Goal: Navigation & Orientation: Find specific page/section

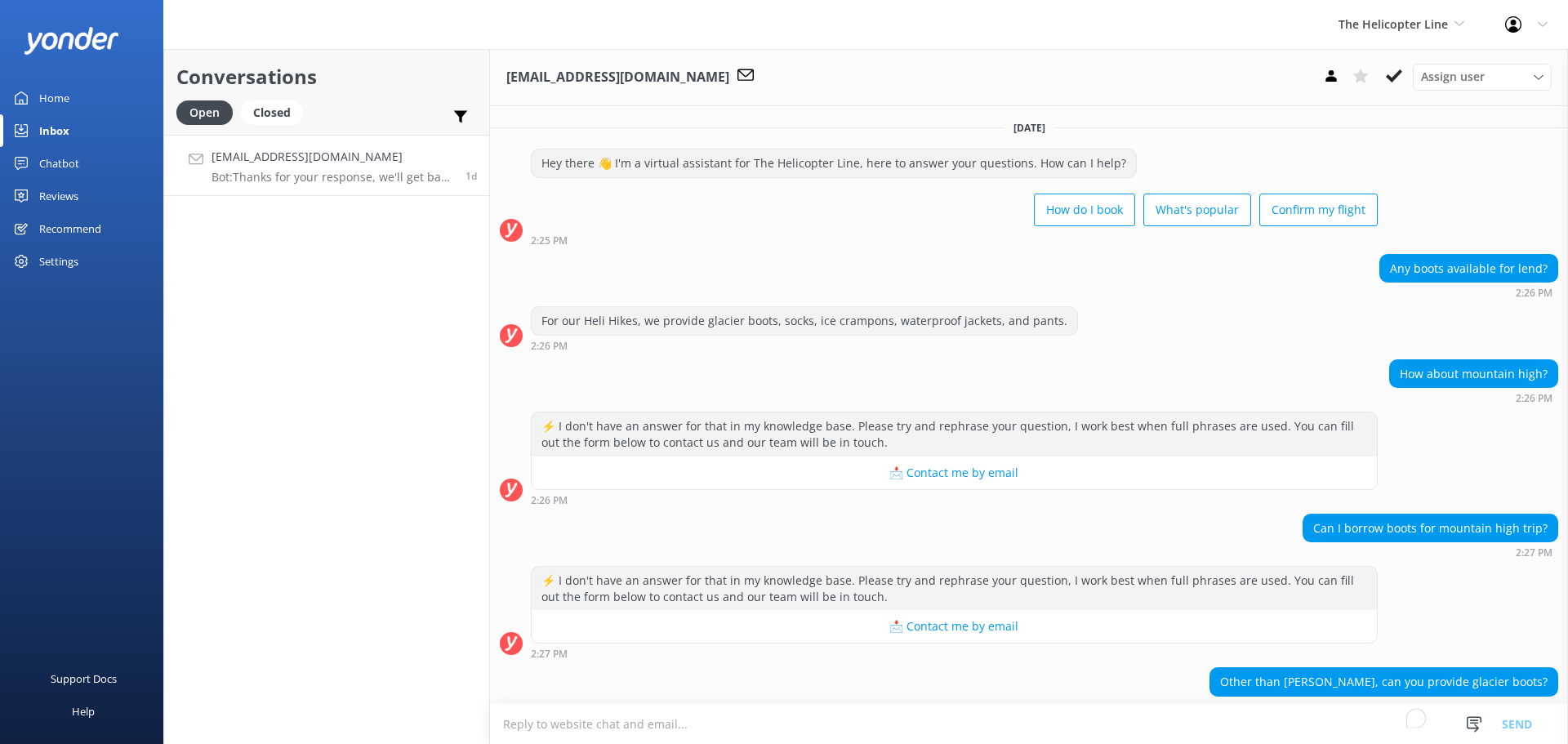
scroll to position [272, 0]
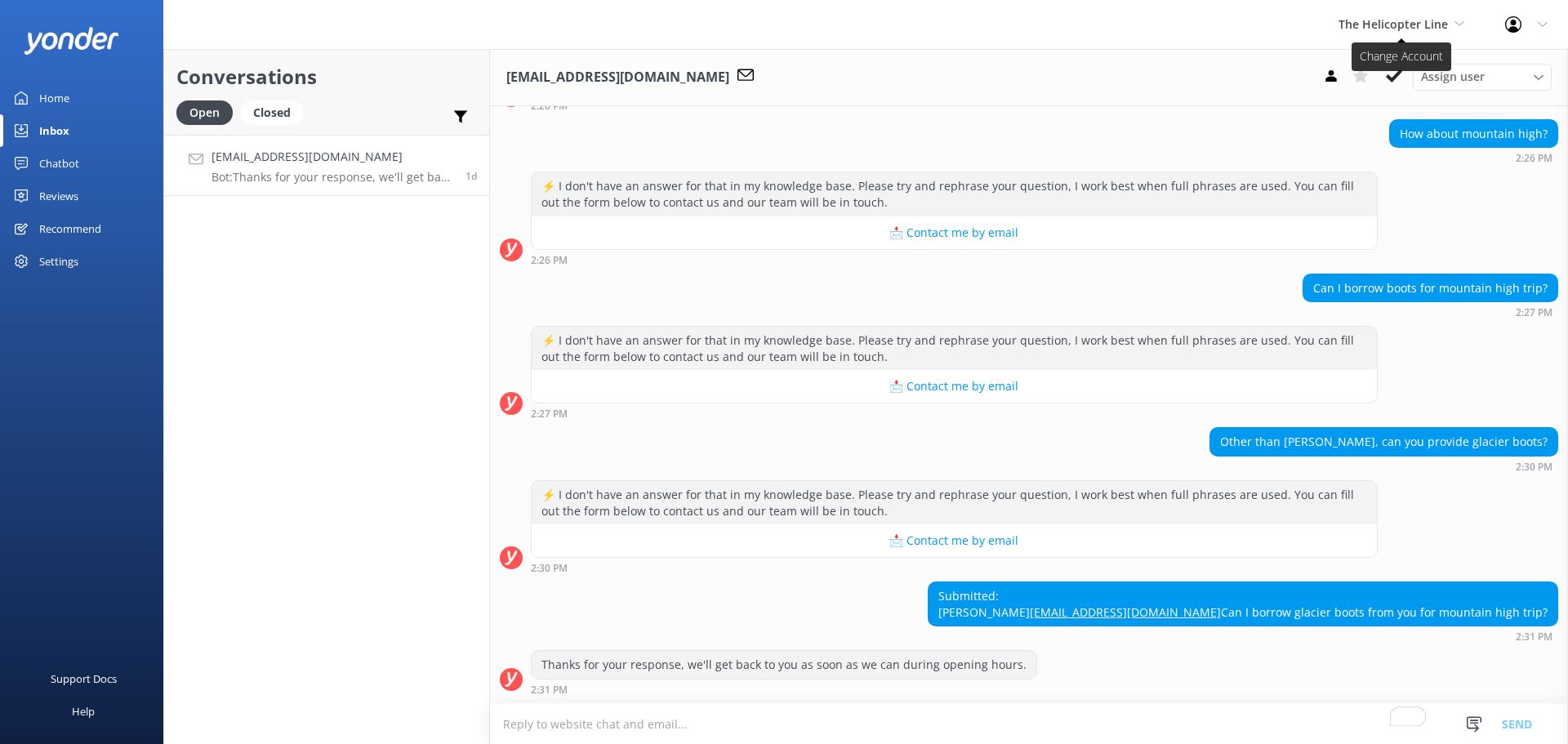
click at [1425, 27] on span "The Helicopter Line" at bounding box center [1393, 24] width 110 height 16
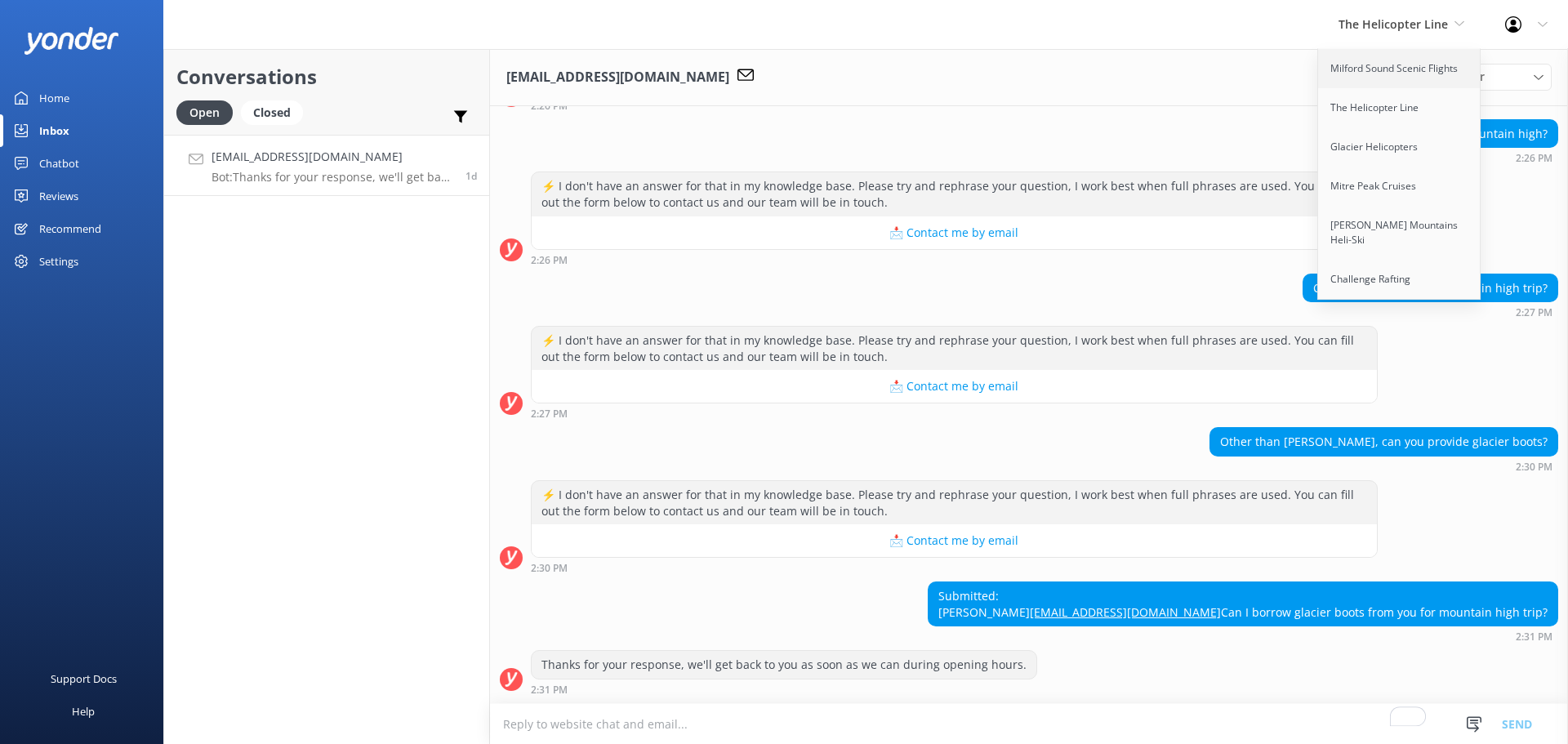
click at [1438, 60] on link "Milford Sound Scenic Flights" at bounding box center [1399, 69] width 164 height 39
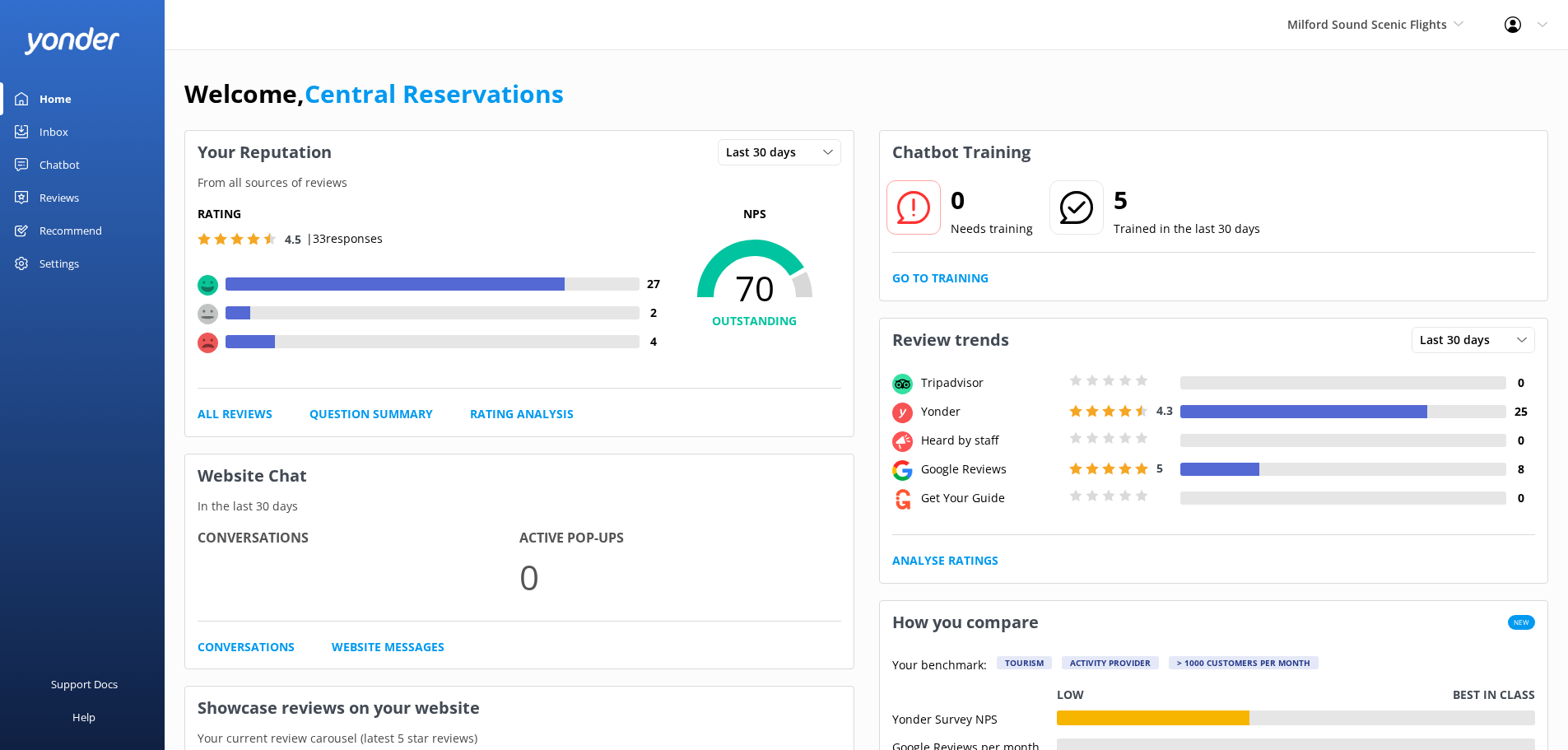
click at [64, 135] on div "Inbox" at bounding box center [53, 132] width 29 height 33
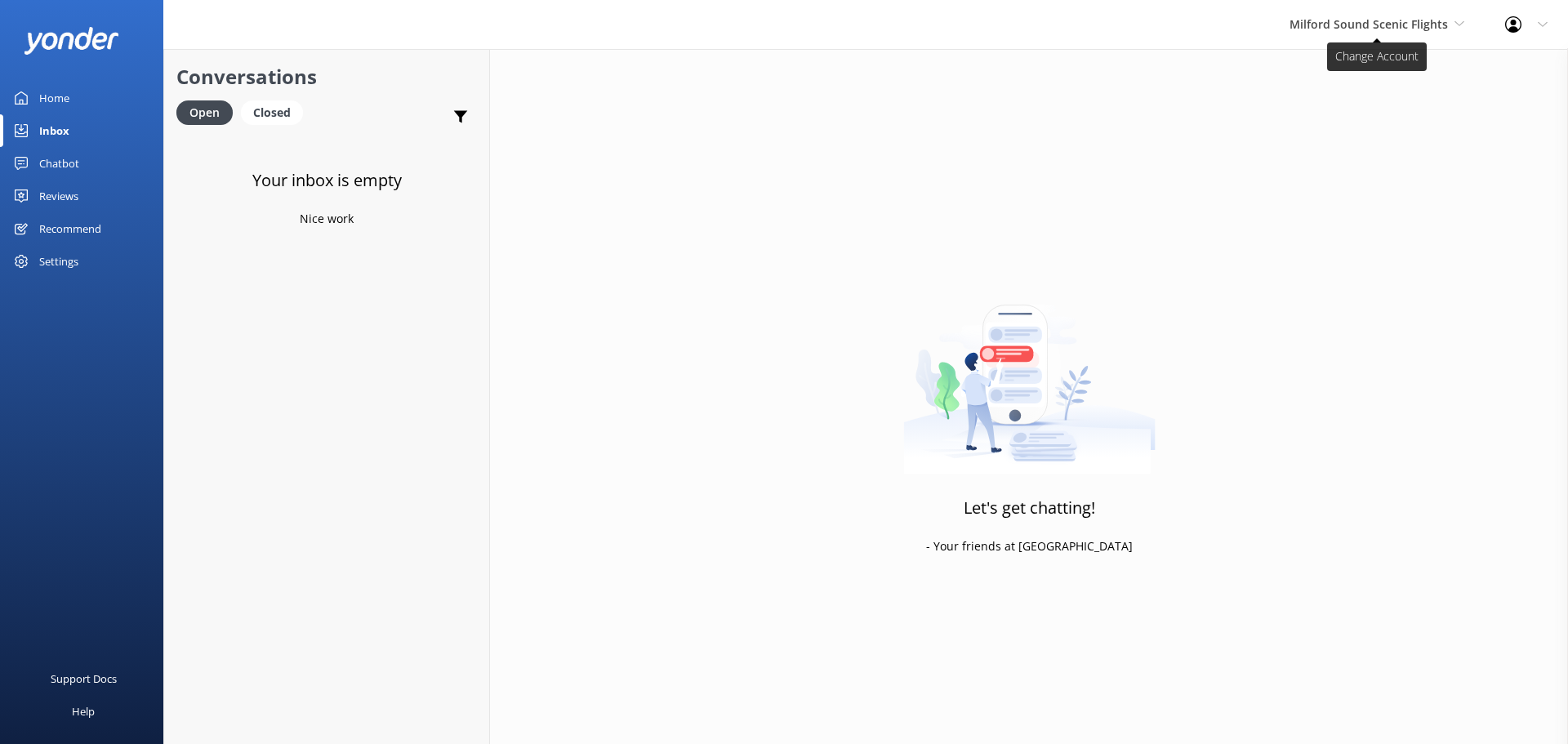
click at [1413, 23] on span "Milford Sound Scenic Flights" at bounding box center [1368, 24] width 158 height 16
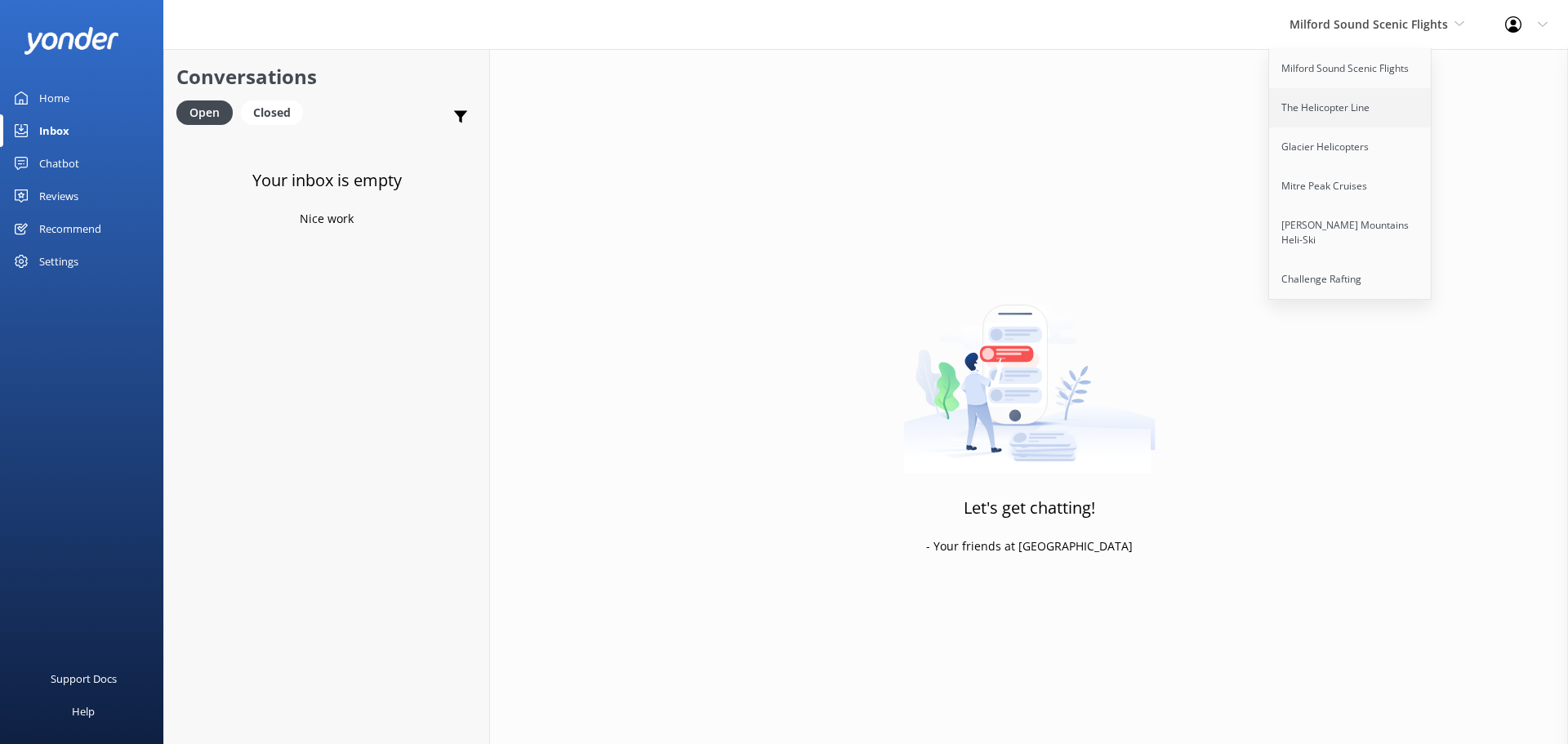
click at [1364, 109] on link "The Helicopter Line" at bounding box center [1351, 108] width 164 height 39
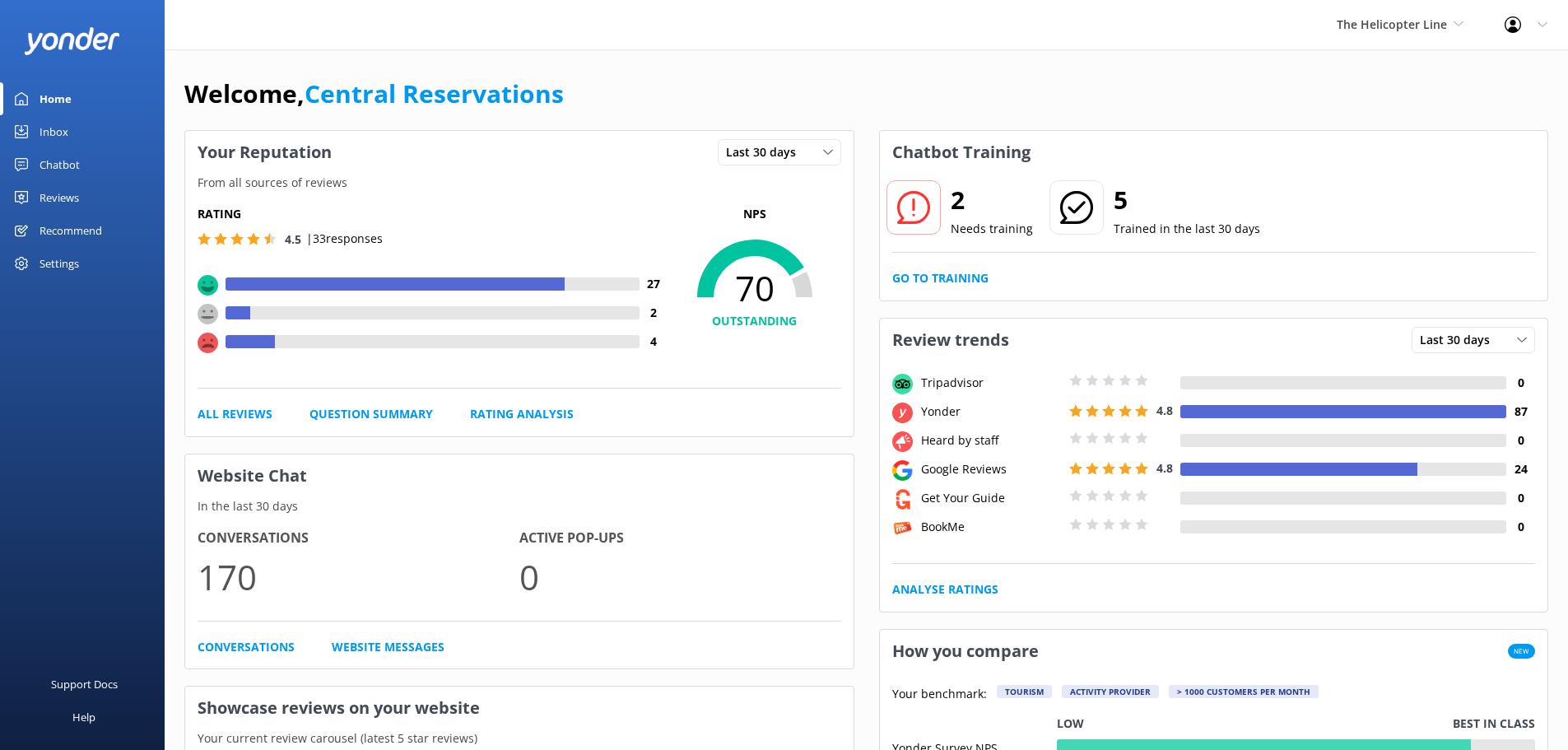
click at [58, 128] on div "Inbox" at bounding box center [53, 132] width 29 height 33
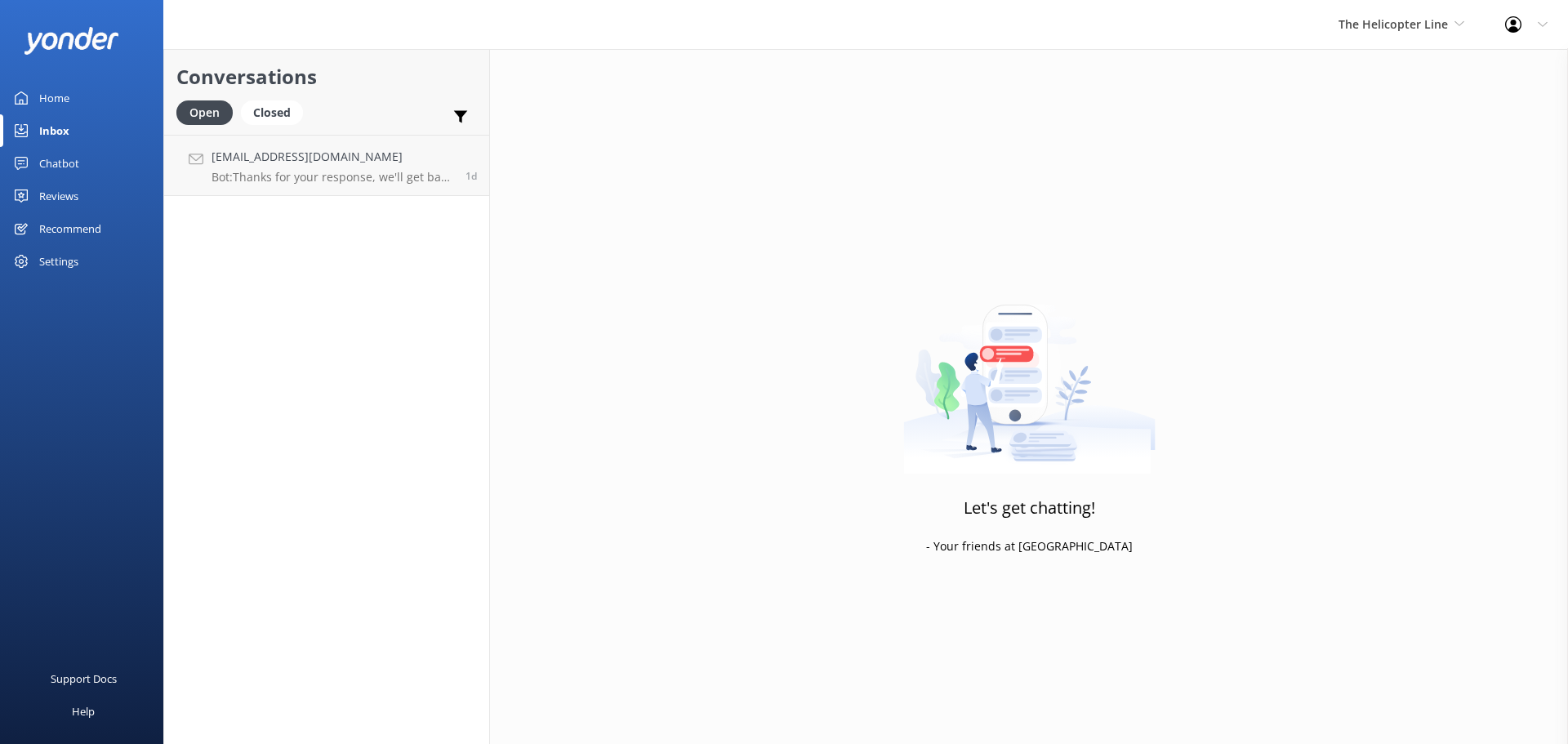
drag, startPoint x: 355, startPoint y: 139, endPoint x: 483, endPoint y: 125, distance: 128.8
click at [355, 137] on link "[EMAIL_ADDRESS][DOMAIN_NAME] Bot: Thanks for your response, we'll get back to y…" at bounding box center [327, 165] width 325 height 61
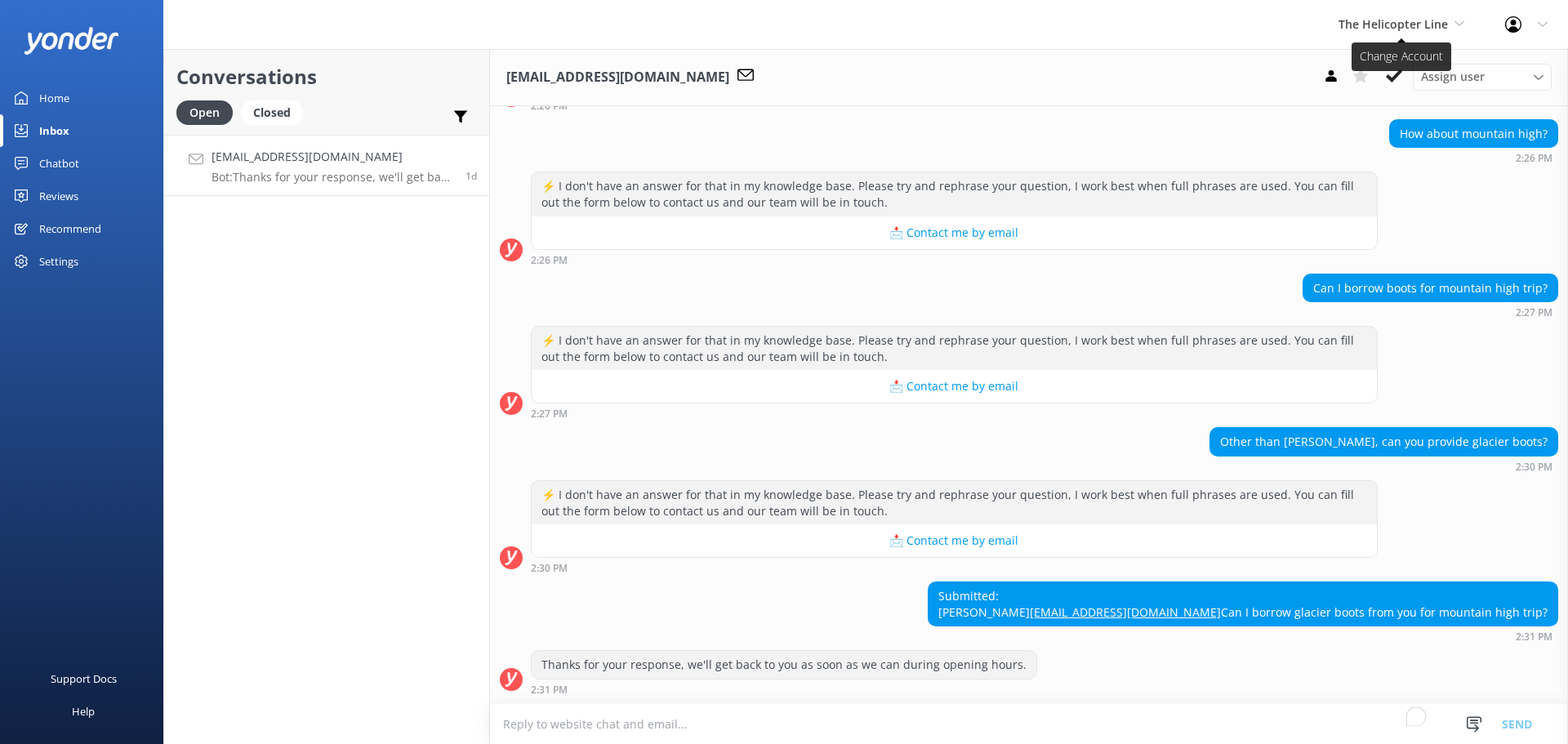
scroll to position [272, 0]
click at [1399, 20] on span "The Helicopter Line" at bounding box center [1393, 24] width 110 height 16
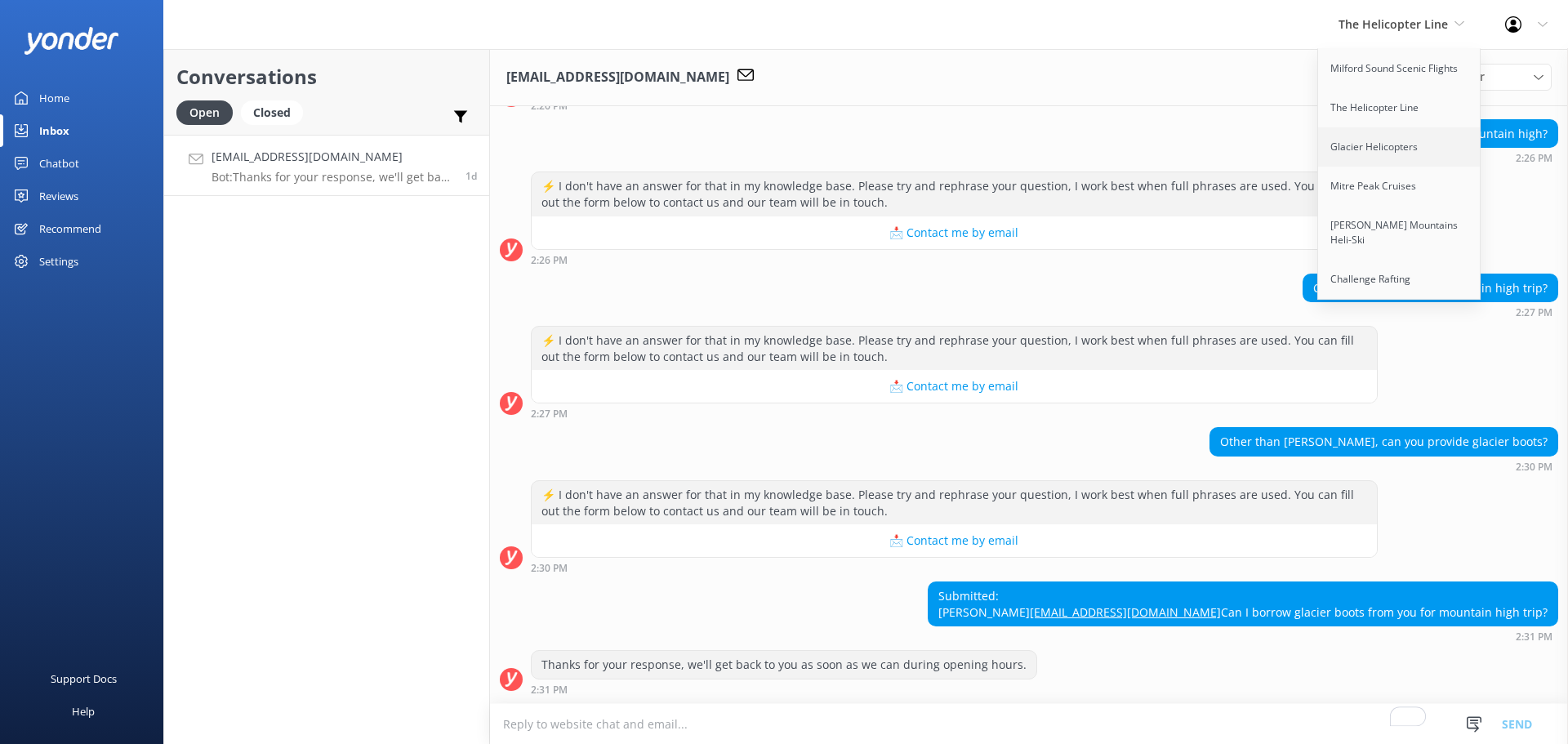
click at [1385, 163] on link "Glacier Helicopters" at bounding box center [1399, 146] width 164 height 39
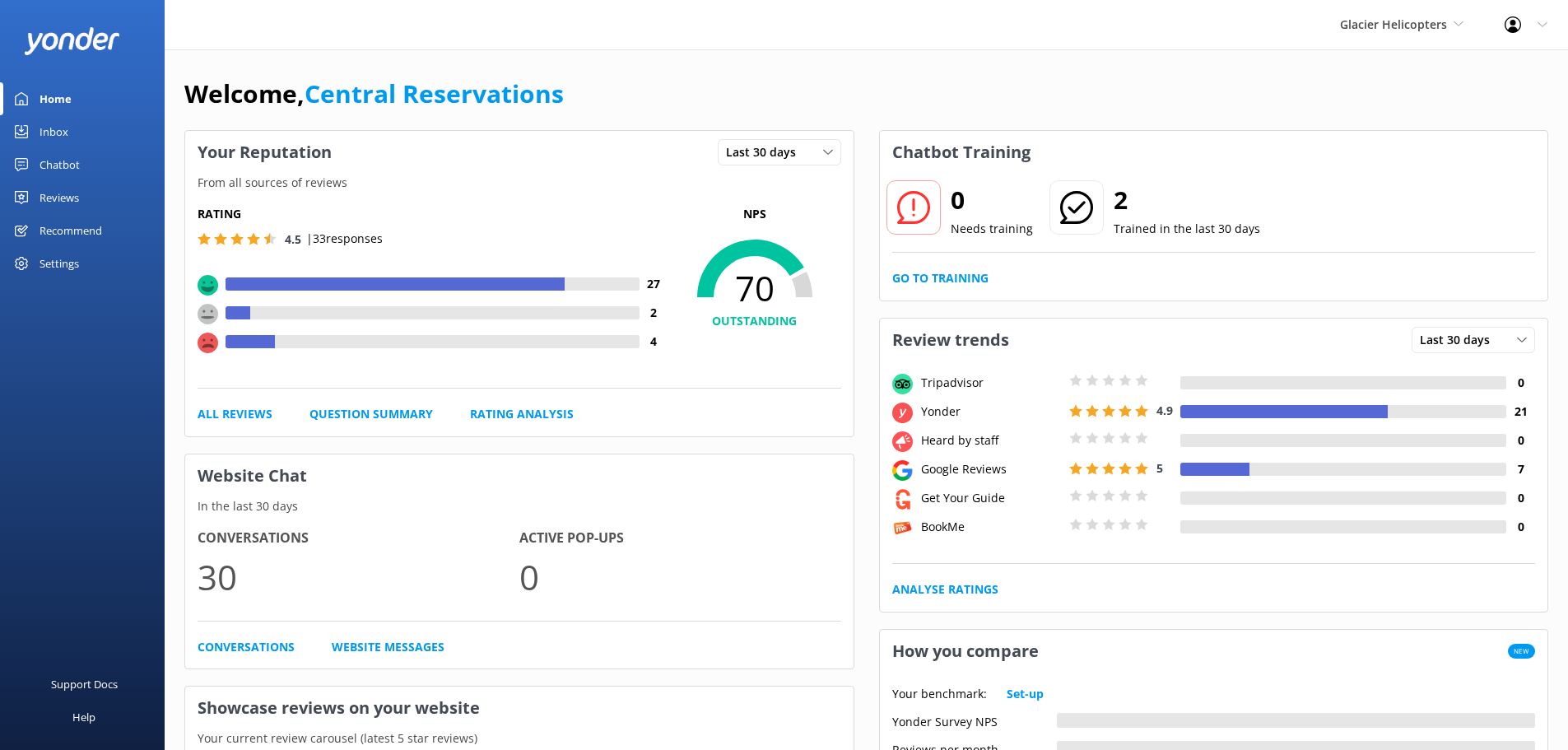
click at [58, 131] on div "Inbox" at bounding box center [53, 132] width 29 height 33
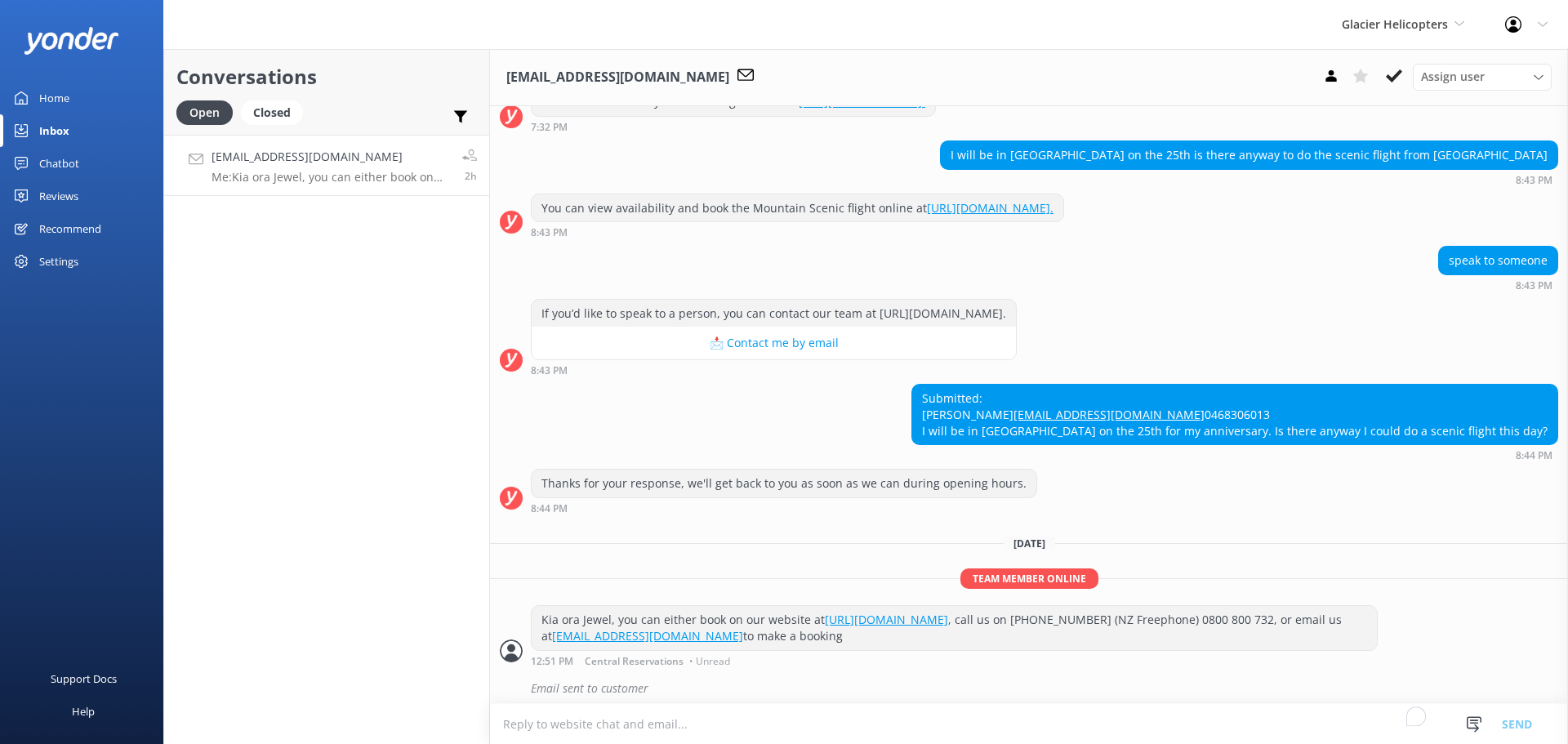
scroll to position [1479, 0]
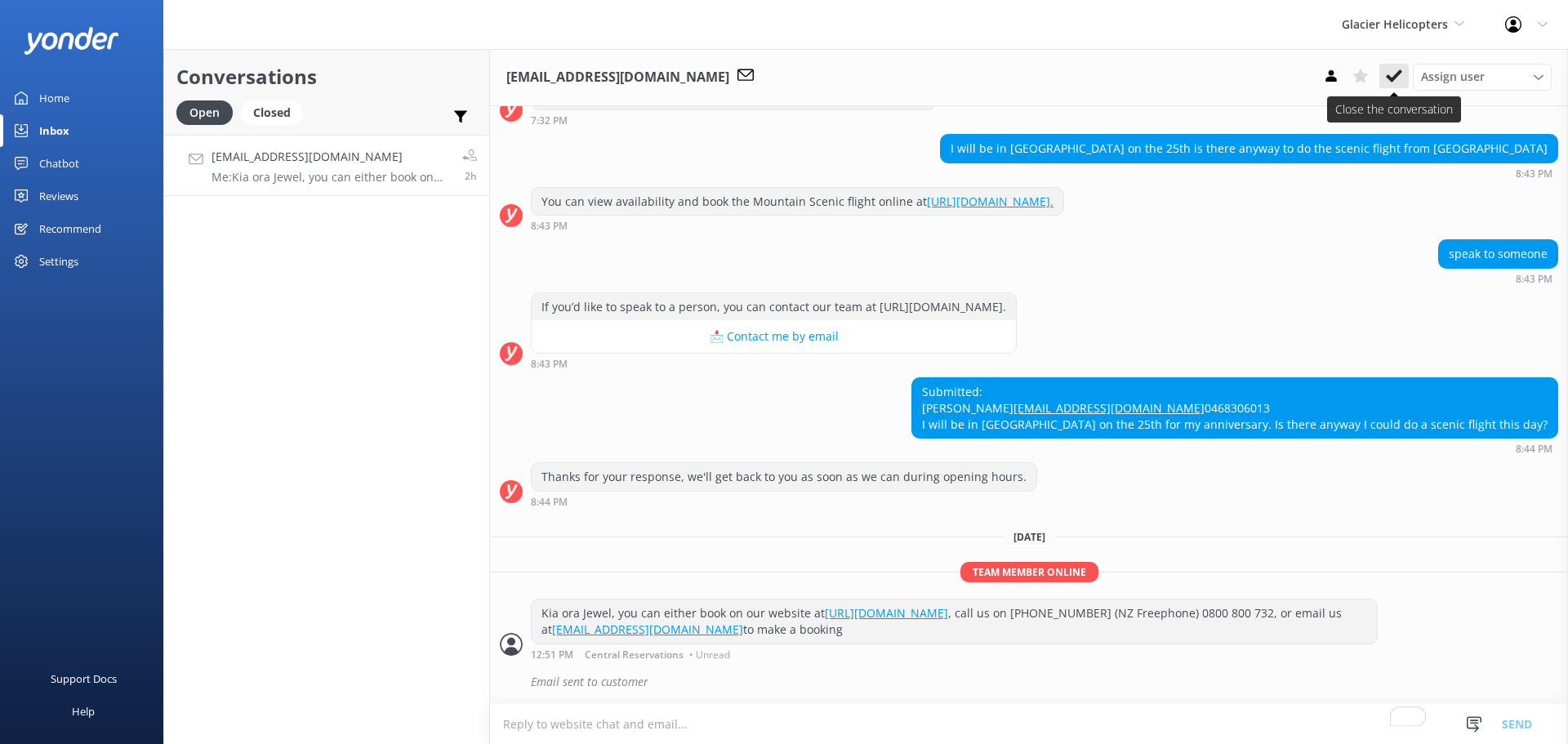
click at [1392, 76] on icon at bounding box center [1394, 76] width 16 height 16
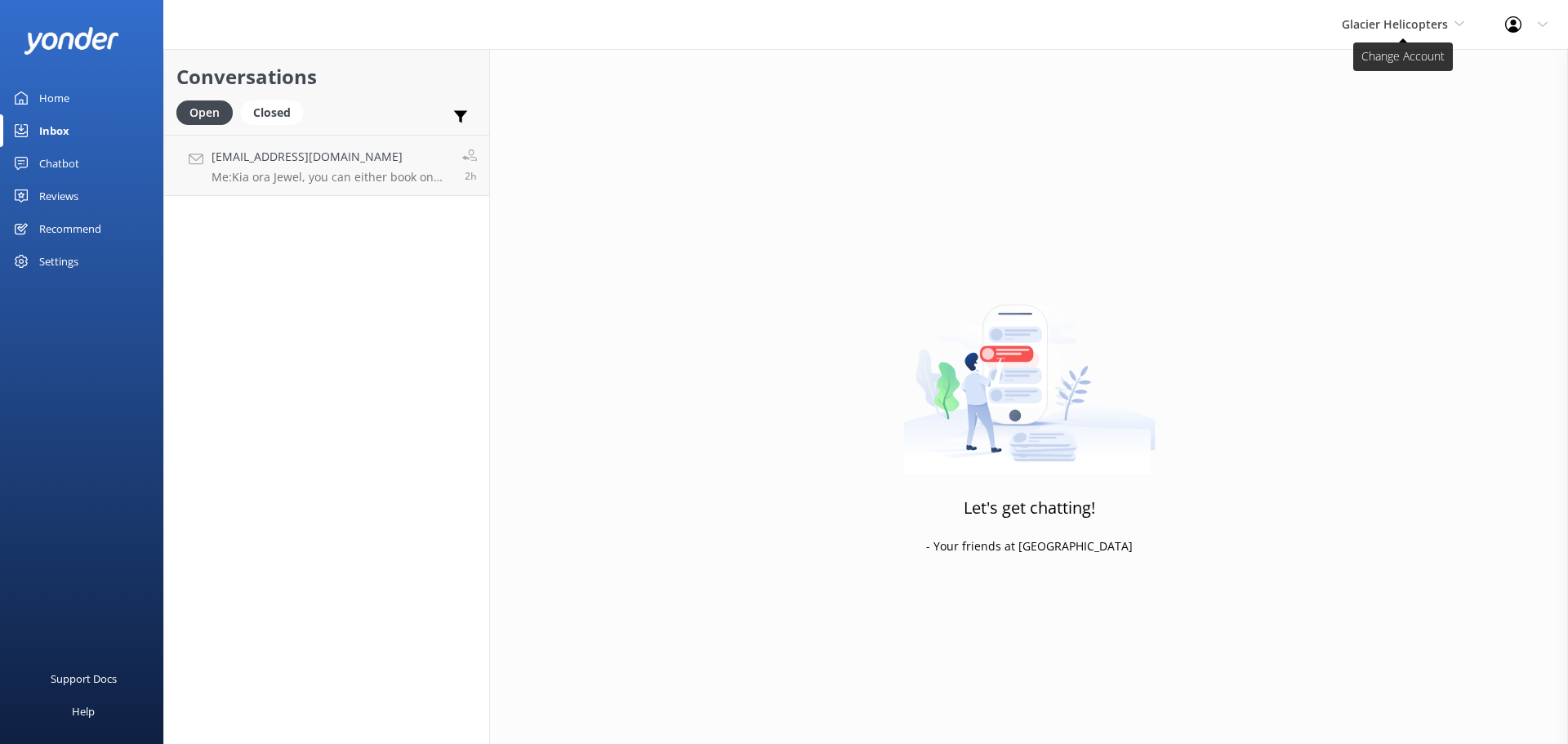
click at [1404, 31] on span "Glacier Helicopters" at bounding box center [1394, 24] width 106 height 16
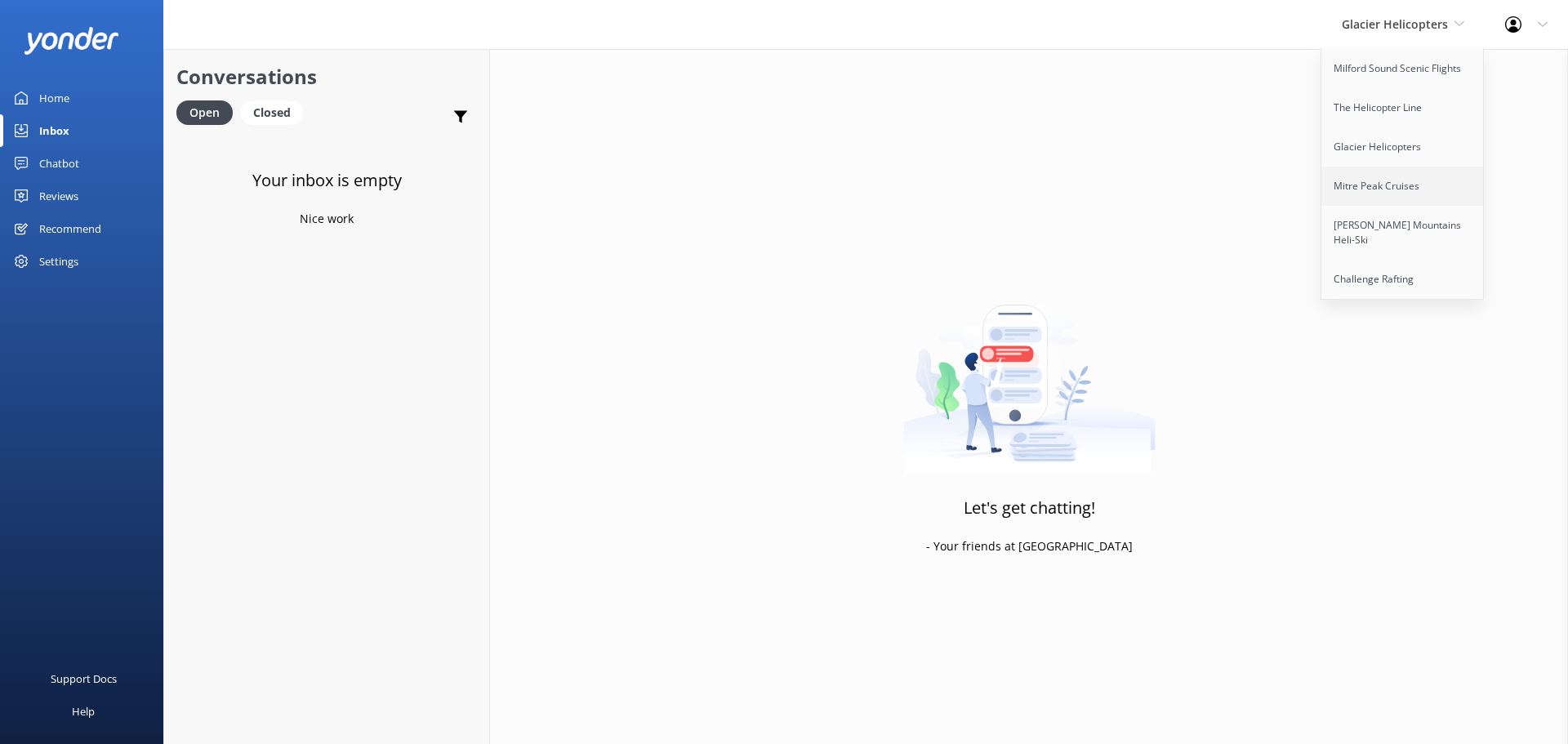
click at [1388, 174] on link "Mitre Peak Cruises" at bounding box center [1403, 186] width 164 height 39
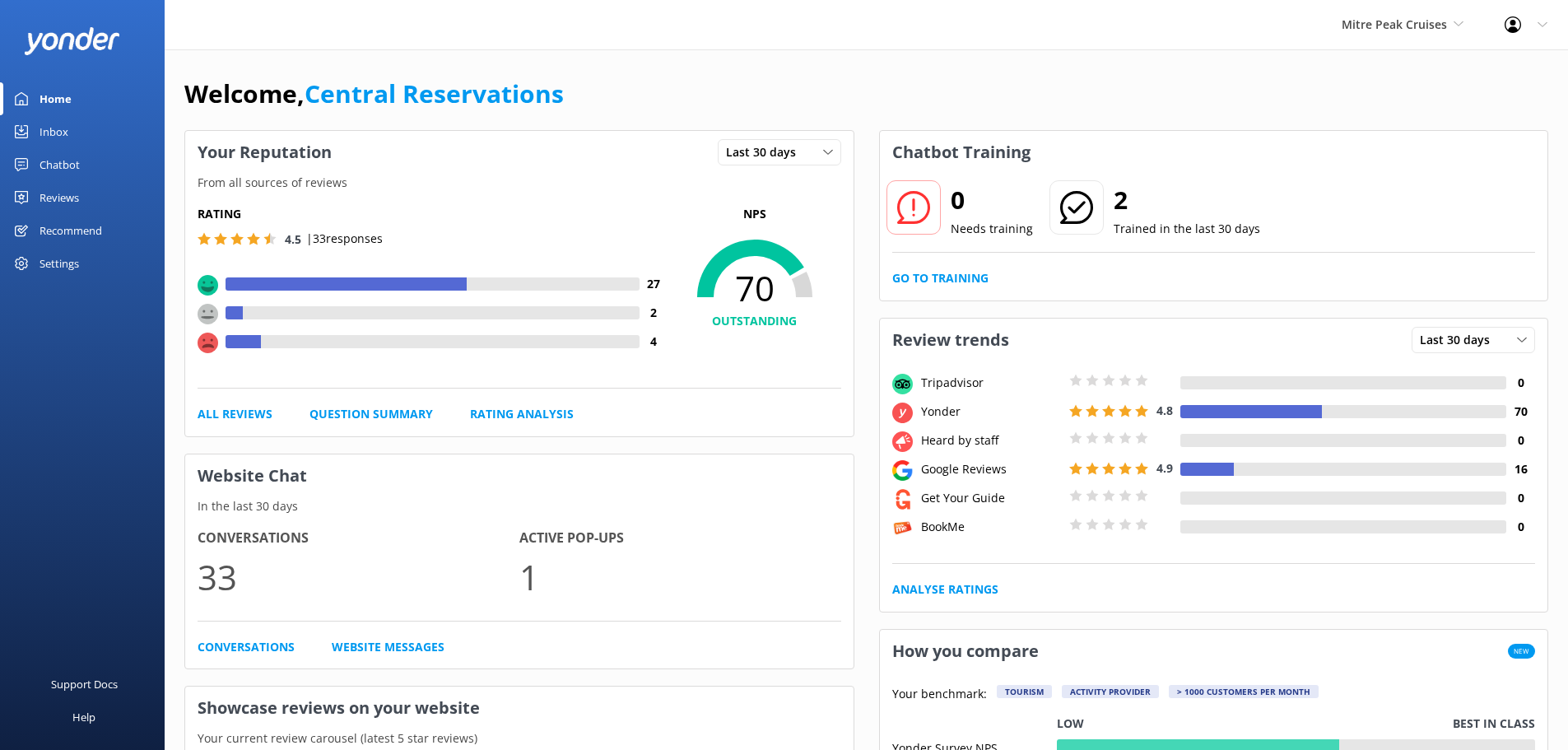
click at [76, 135] on link "Inbox" at bounding box center [82, 132] width 165 height 33
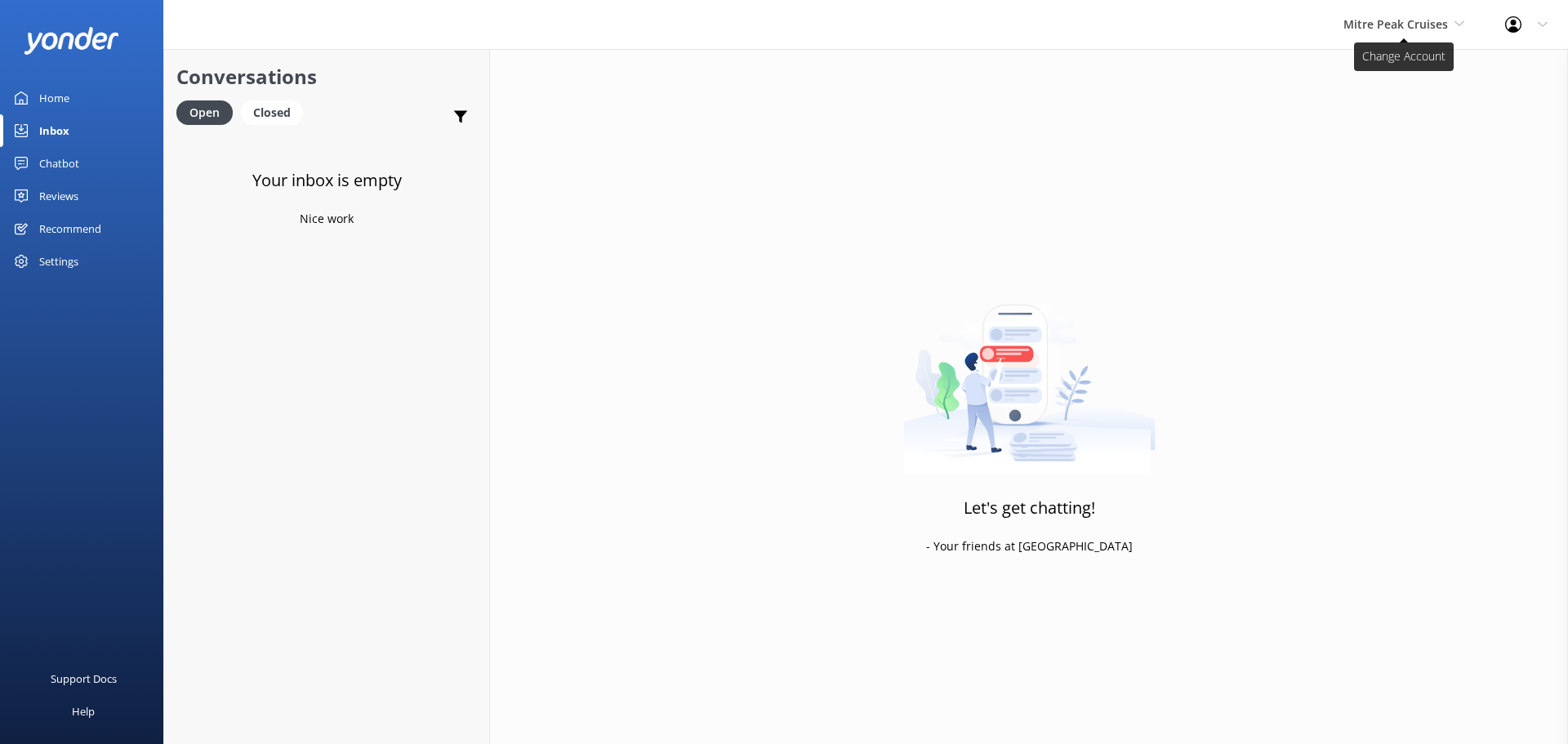
click at [1416, 19] on span "Mitre Peak Cruises" at bounding box center [1395, 24] width 104 height 16
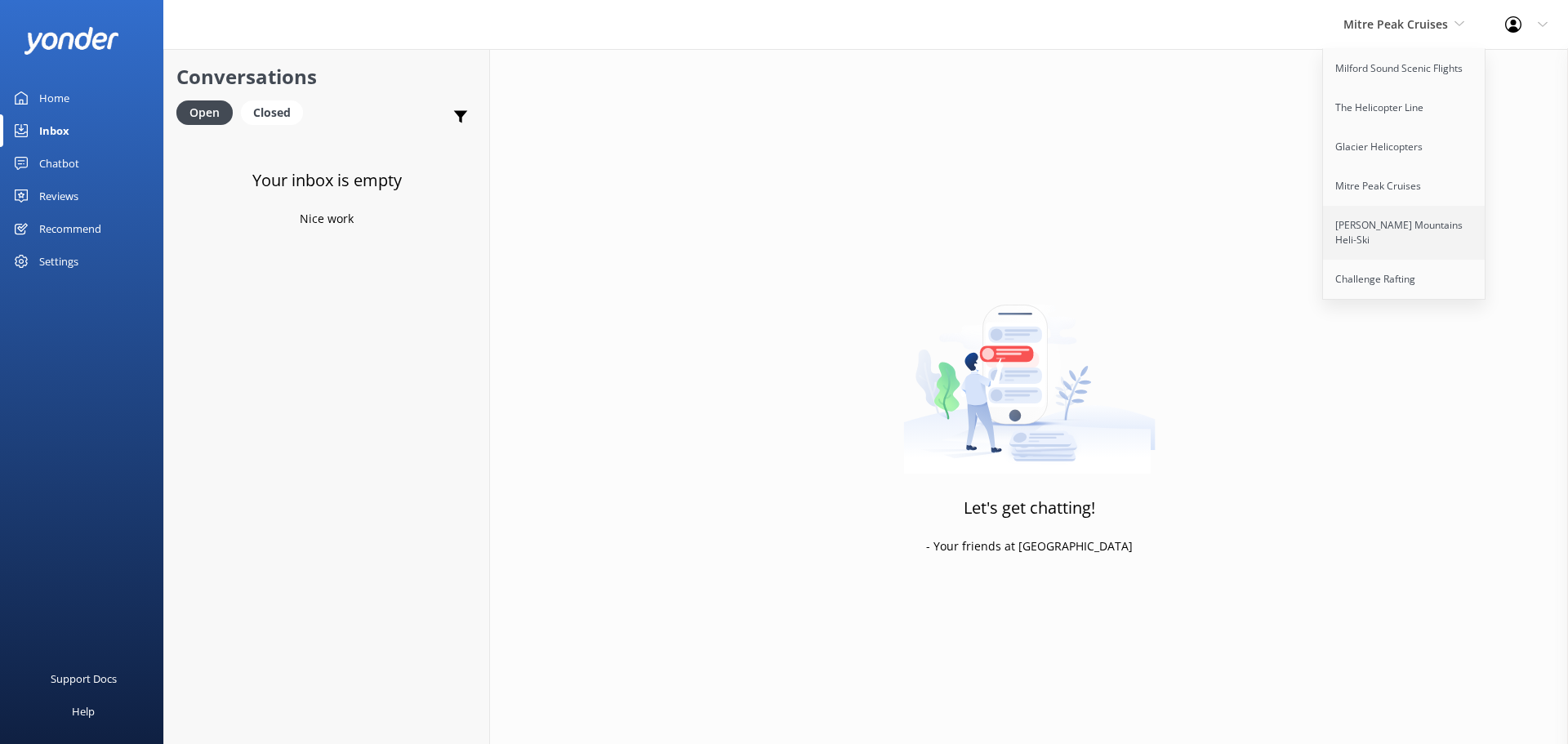
click at [1393, 218] on link "[PERSON_NAME] Mountains Heli-Ski" at bounding box center [1404, 232] width 164 height 54
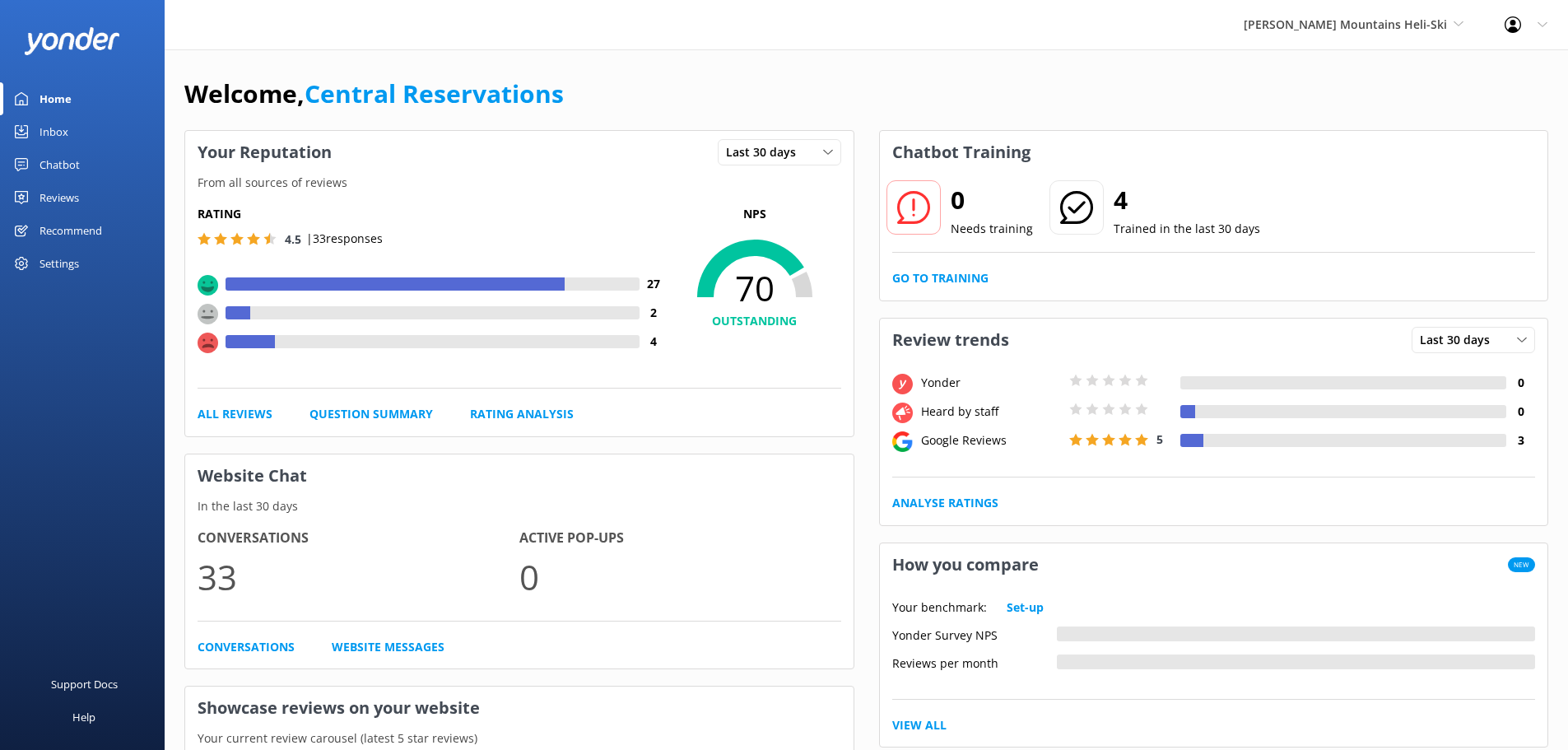
click at [87, 135] on link "Inbox" at bounding box center [82, 132] width 165 height 33
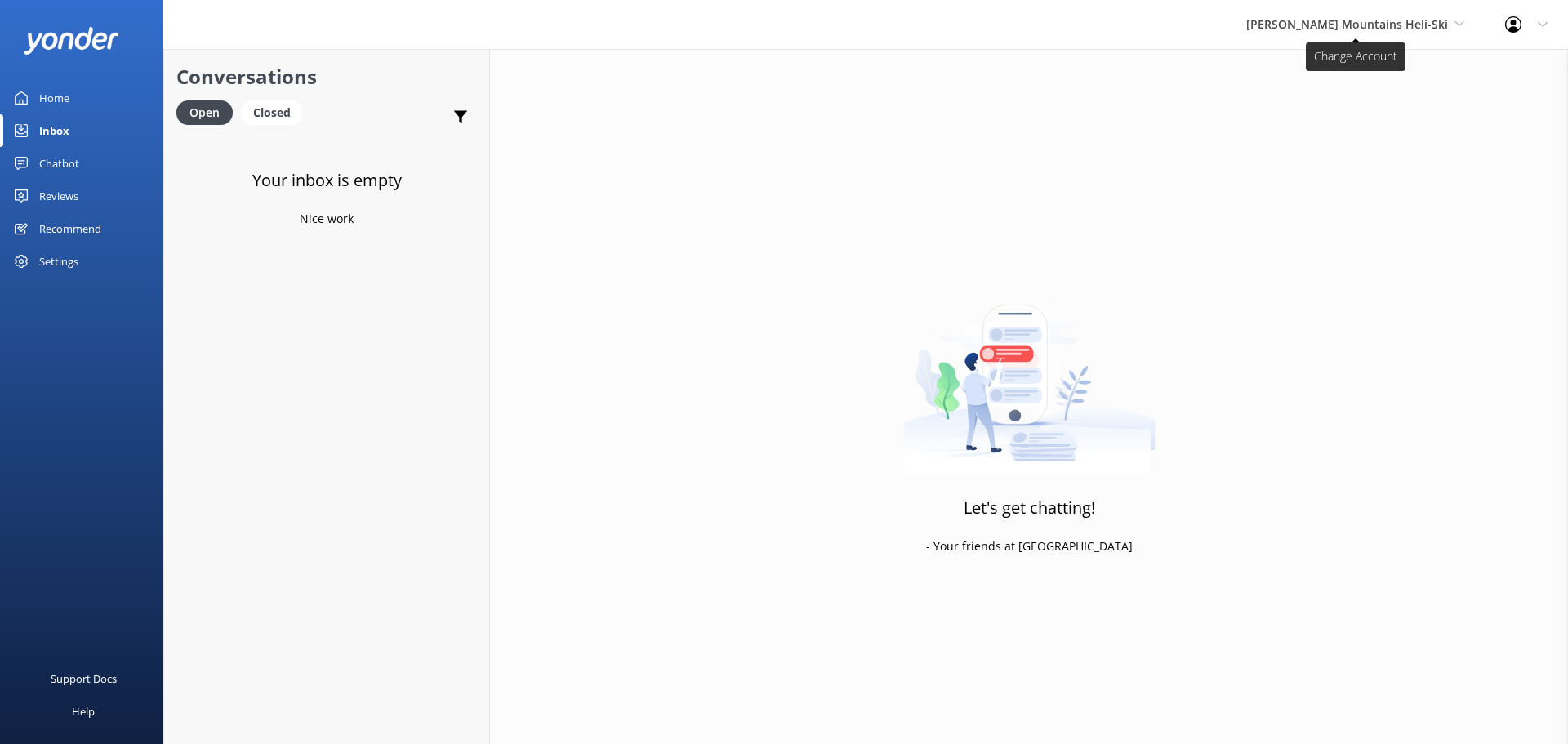
drag, startPoint x: 1362, startPoint y: 25, endPoint x: 1352, endPoint y: 27, distance: 10.2
click at [1357, 27] on span "[PERSON_NAME] Mountains Heli-Ski" at bounding box center [1347, 24] width 202 height 16
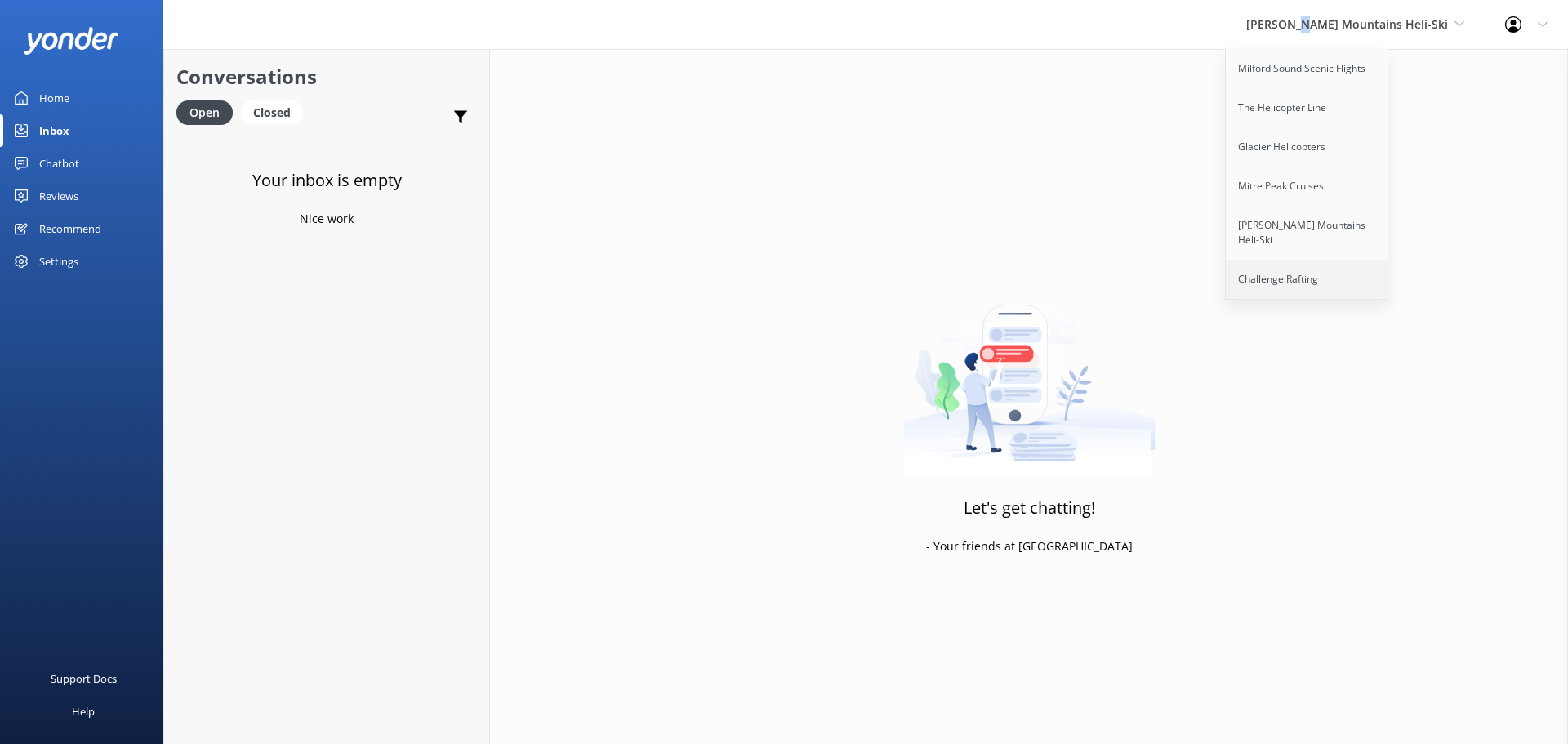
click at [1350, 260] on link "Challenge Rafting" at bounding box center [1307, 279] width 164 height 39
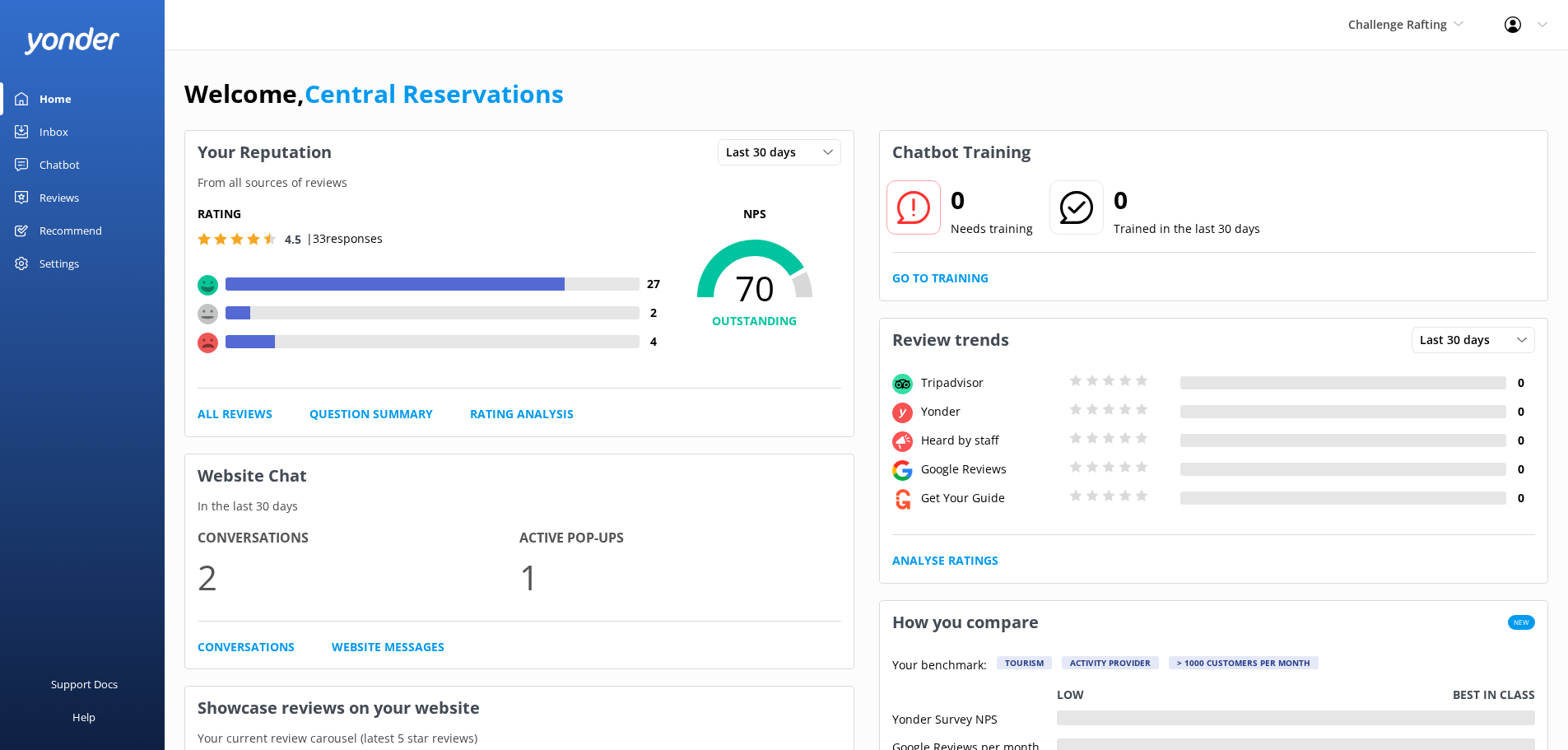
click at [51, 136] on div "Inbox" at bounding box center [53, 132] width 29 height 33
